Goal: Information Seeking & Learning: Learn about a topic

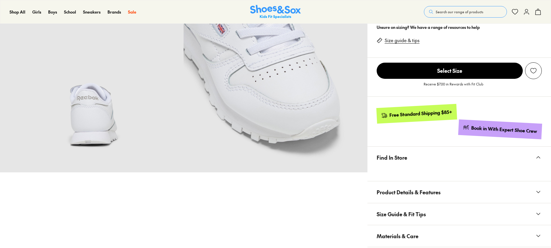
select select "*"
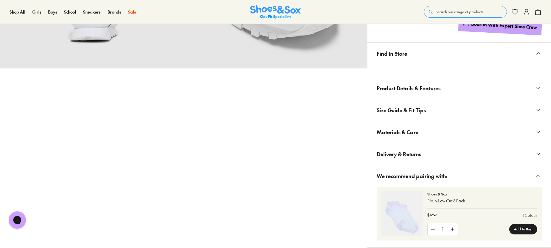
scroll to position [346, 0]
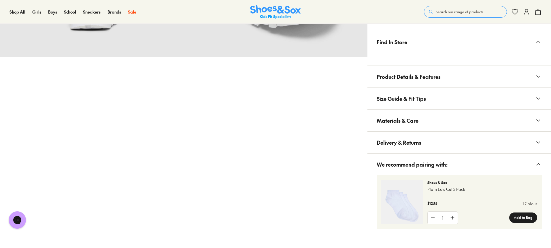
click at [431, 101] on button "Size Guide & Fit Tips" at bounding box center [460, 99] width 184 height 22
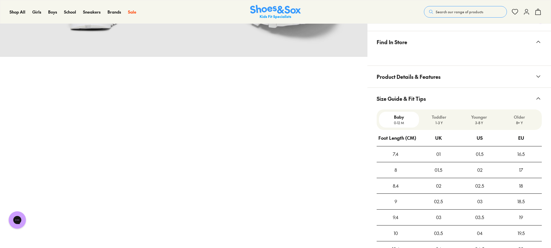
click at [431, 101] on button "Size Guide & Fit Tips" at bounding box center [460, 99] width 184 height 22
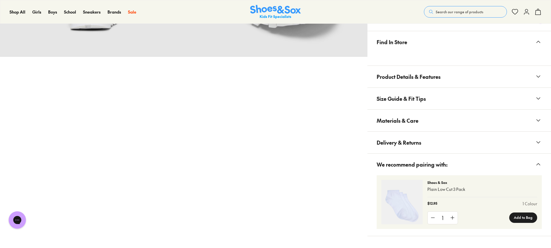
click at [426, 81] on span "Product Details & Features" at bounding box center [409, 76] width 64 height 17
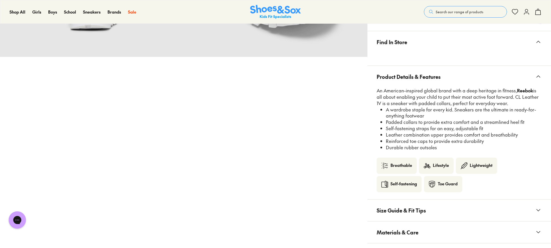
click at [426, 81] on span "Product Details & Features" at bounding box center [409, 76] width 64 height 17
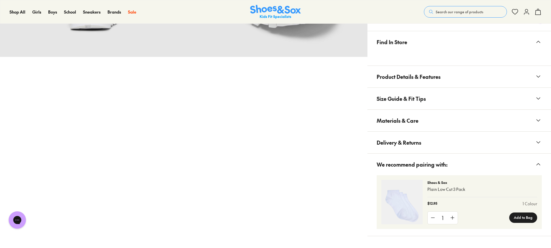
click at [420, 124] on button "Materials & Care" at bounding box center [460, 121] width 184 height 22
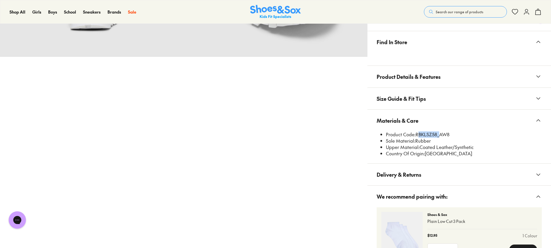
drag, startPoint x: 417, startPoint y: 134, endPoint x: 437, endPoint y: 135, distance: 20.5
click at [437, 135] on li "Product Code: RBKLSZ58_AW8" at bounding box center [464, 134] width 156 height 6
copy li "RBKLSZ58"
